Goal: Find specific page/section: Find specific page/section

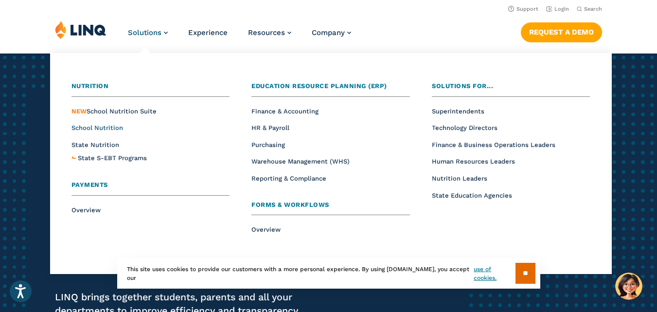
click at [115, 128] on span "School Nutrition" at bounding box center [98, 127] width 52 height 7
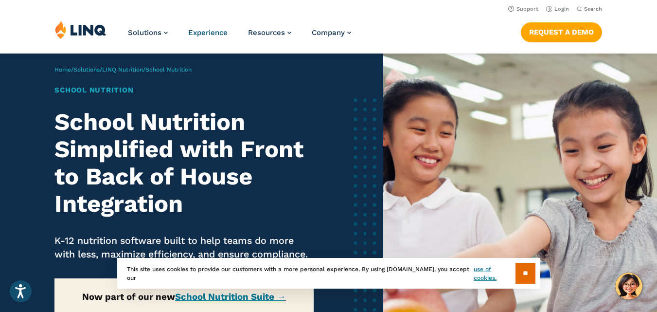
click at [209, 29] on span "Experience" at bounding box center [207, 32] width 39 height 9
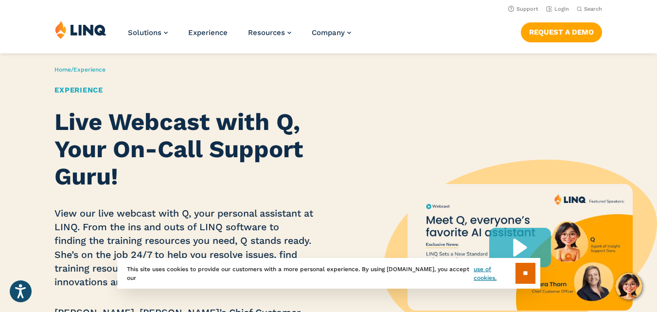
click at [185, 70] on div "Home / Experience Experience Live Webcast with Q, Your On-Call Support Guru! Vi…" at bounding box center [191, 247] width 383 height 387
click at [555, 7] on link "Login" at bounding box center [557, 9] width 23 height 6
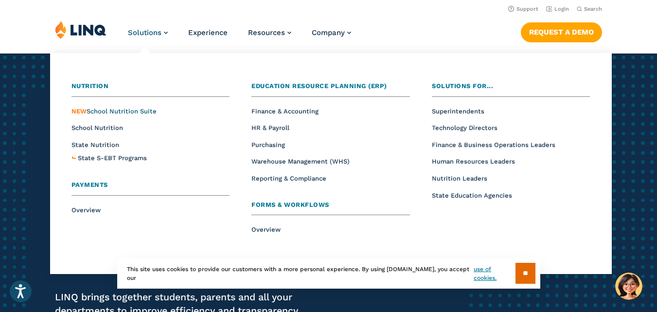
click at [124, 113] on span "NEW School Nutrition Suite" at bounding box center [114, 111] width 85 height 7
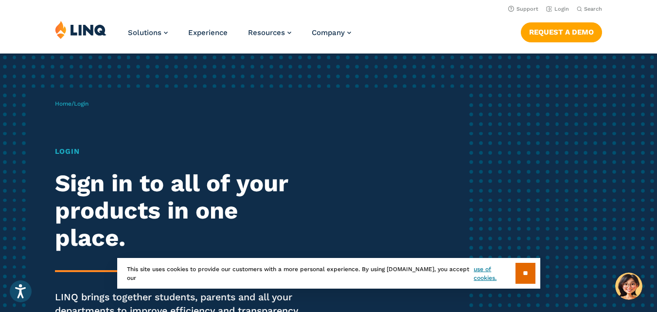
click at [88, 26] on img at bounding box center [81, 29] width 52 height 18
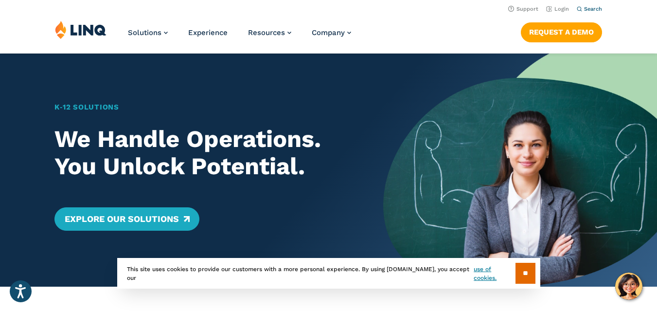
click at [589, 10] on span "Search" at bounding box center [593, 9] width 18 height 6
type input "***"
click at [590, 26] on button "Submit Search" at bounding box center [590, 26] width 0 height 0
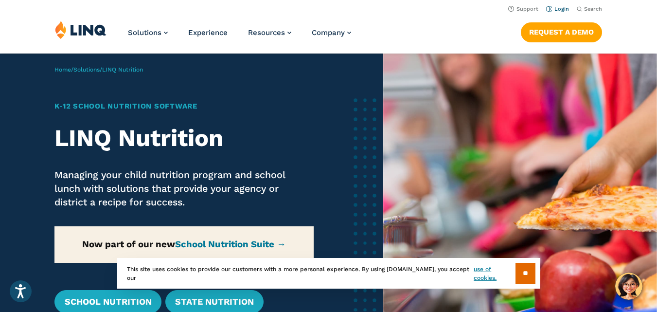
click at [558, 7] on link "Login" at bounding box center [557, 9] width 23 height 6
